Goal: Information Seeking & Learning: Find specific fact

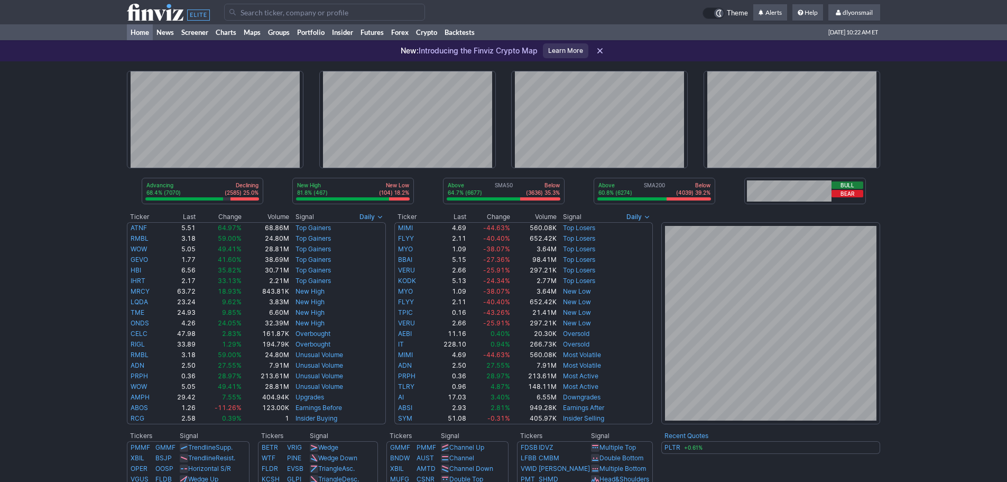
click at [297, 20] on input "Search" at bounding box center [324, 12] width 201 height 17
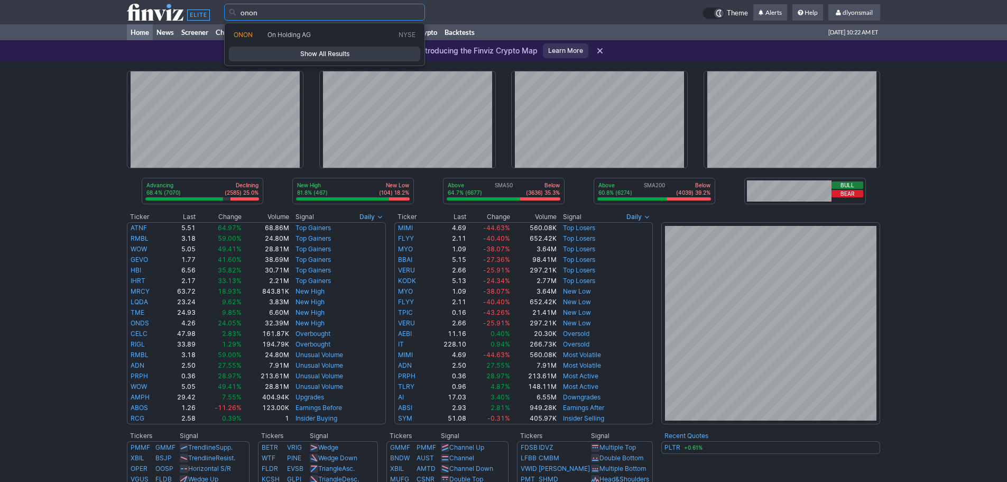
click at [272, 37] on span "On Holding AG" at bounding box center [289, 35] width 43 height 8
type input "ONON"
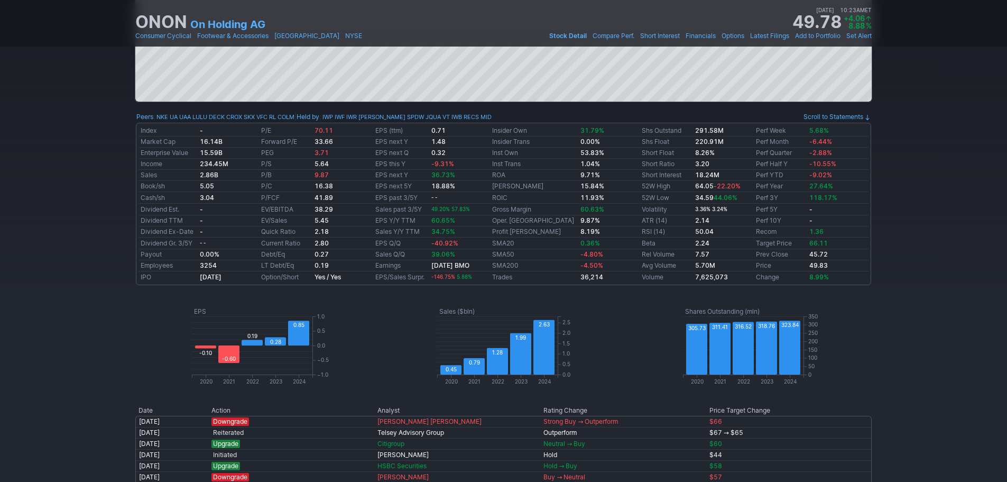
scroll to position [317, 0]
